Goal: Information Seeking & Learning: Learn about a topic

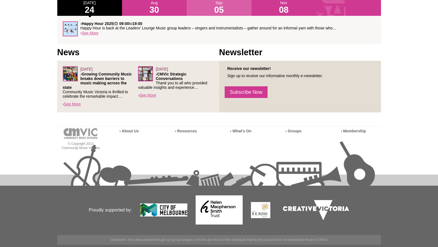
scroll to position [7, 0]
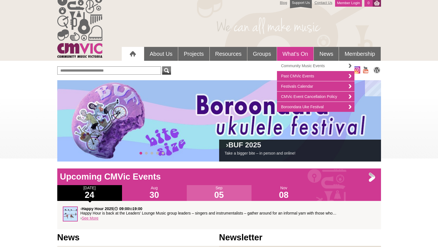
click at [299, 67] on link "Community Music Events" at bounding box center [316, 66] width 78 height 10
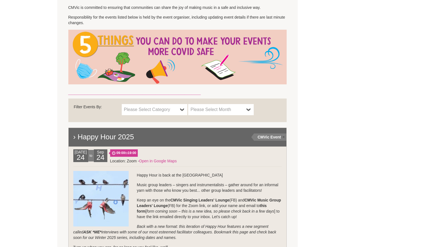
scroll to position [293, 0]
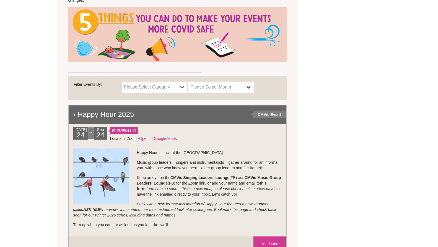
click at [181, 85] on b at bounding box center [182, 86] width 4 height 11
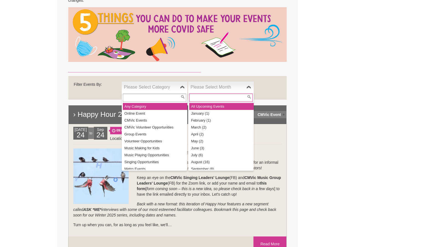
click at [207, 88] on span "Please Select Month" at bounding box center [218, 87] width 54 height 7
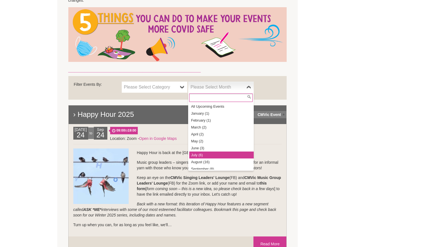
scroll to position [24, 0]
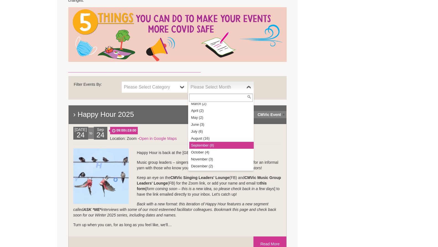
click at [206, 147] on li "September (8)" at bounding box center [221, 145] width 65 height 7
